Goal: Register for event/course

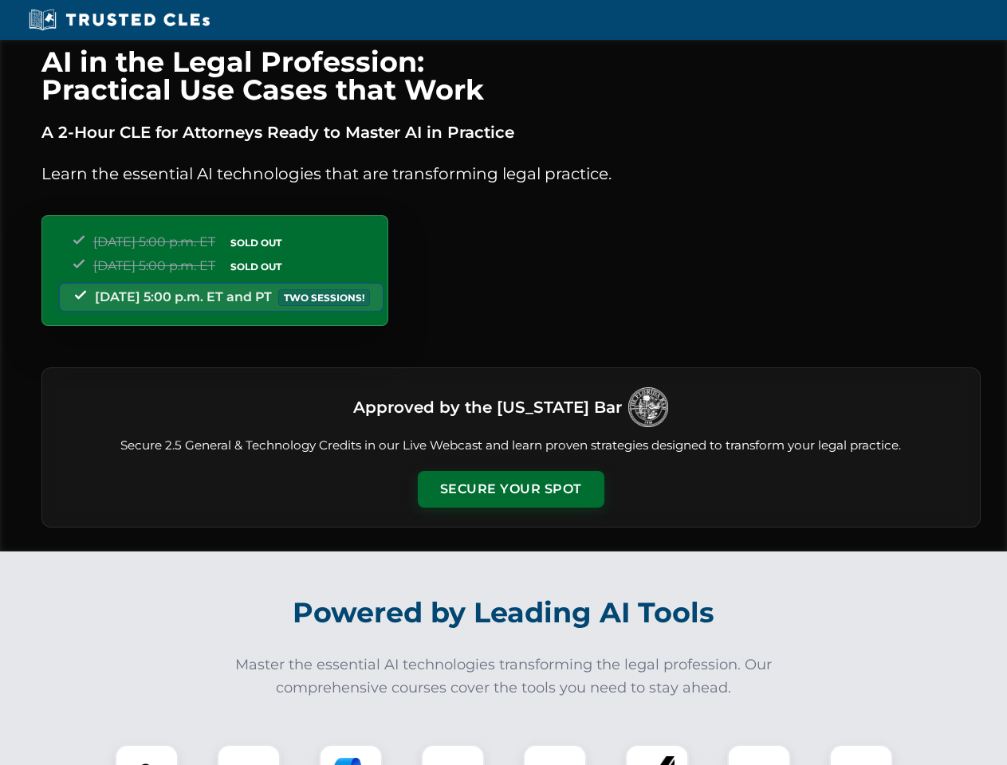
click at [510, 489] on button "Secure Your Spot" at bounding box center [511, 489] width 187 height 37
click at [147, 755] on img at bounding box center [147, 776] width 46 height 46
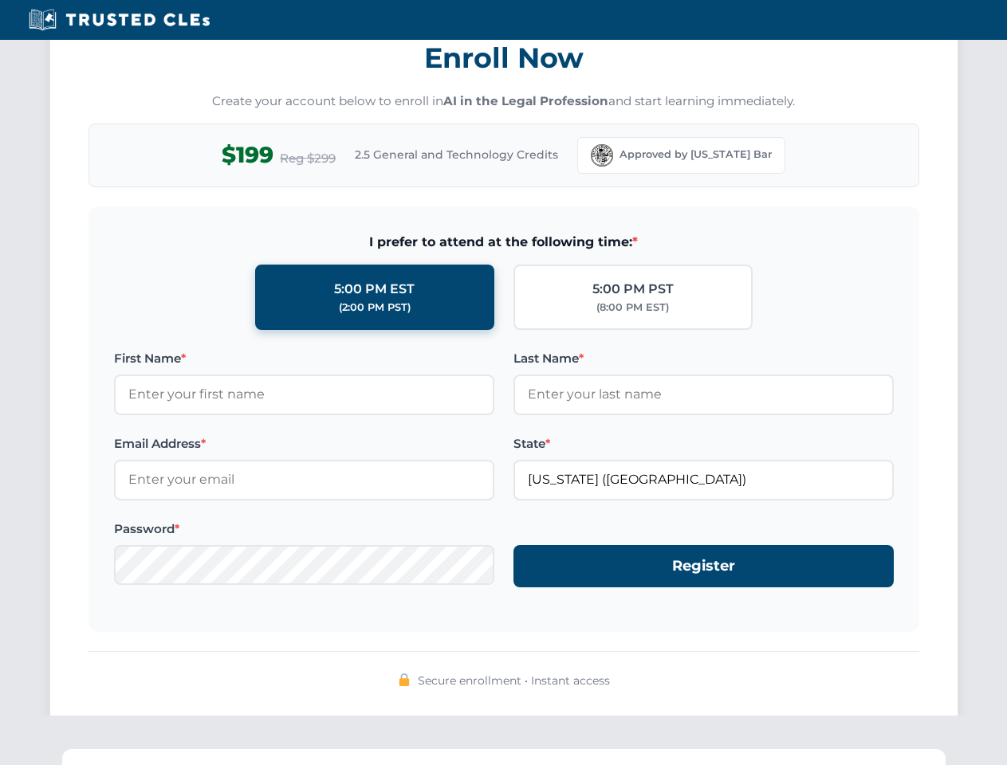
scroll to position [1565, 0]
